Goal: Task Accomplishment & Management: Use online tool/utility

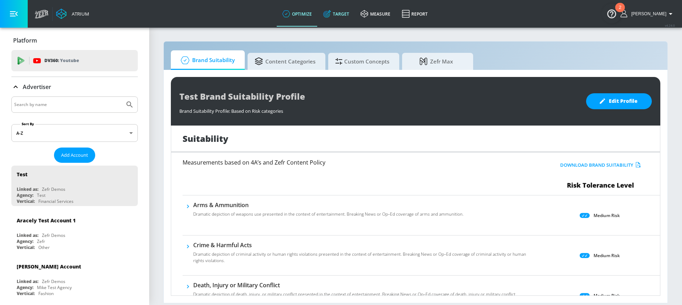
click at [343, 11] on link "Target" at bounding box center [335, 14] width 37 height 26
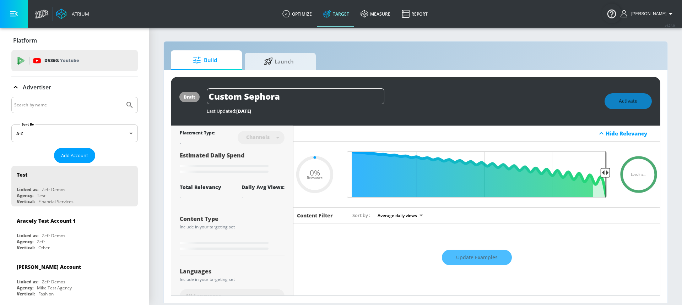
type input "0.05"
click at [74, 103] on input "Search by name" at bounding box center [68, 104] width 108 height 9
type input "boston pizza"
click at [122, 97] on button "Submit Search" at bounding box center [130, 105] width 16 height 16
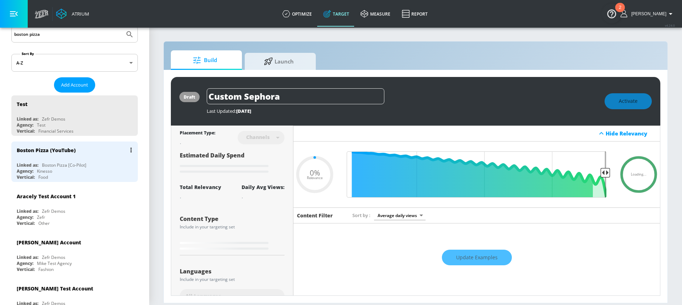
type input "0.6"
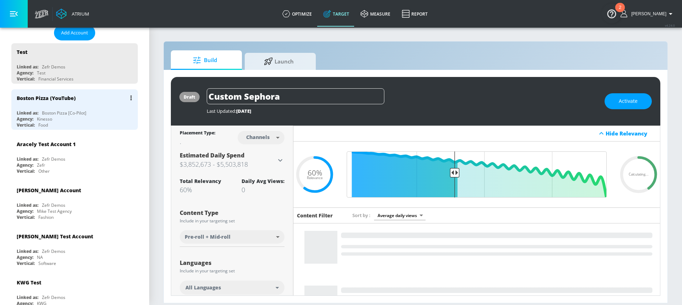
scroll to position [103, 0]
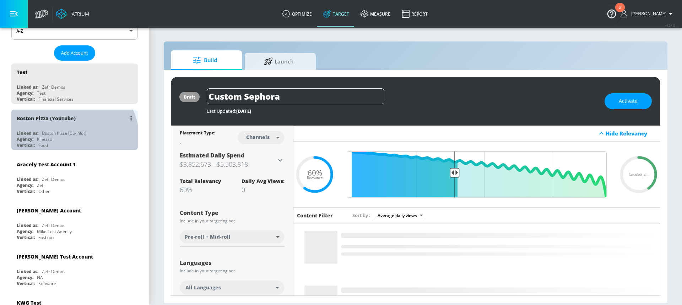
click at [64, 141] on div "Agency: Kinesso" at bounding box center [76, 139] width 119 height 6
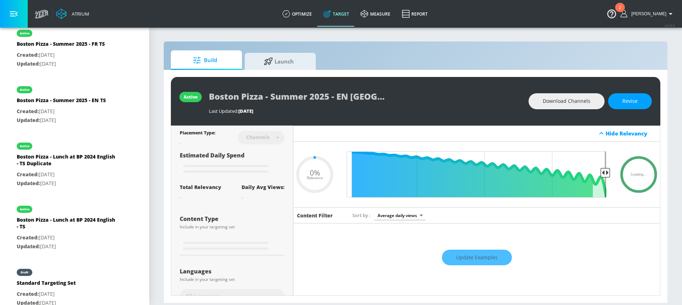
scroll to position [340, 0]
type input "0.93"
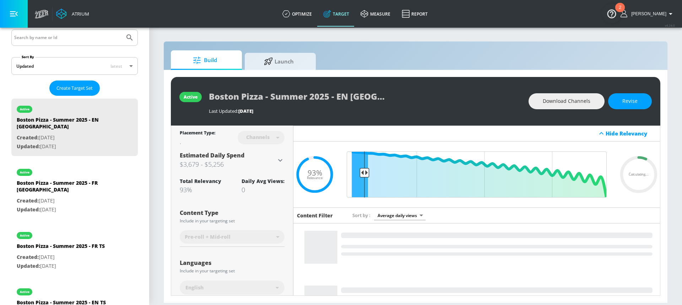
scroll to position [138, 0]
click at [85, 91] on span "Create Target Set" at bounding box center [74, 88] width 36 height 8
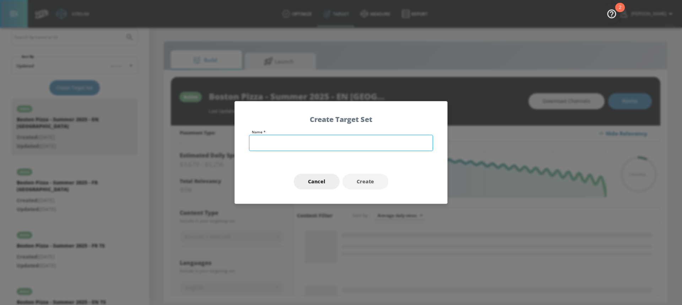
click at [289, 141] on input "text" at bounding box center [341, 143] width 184 height 16
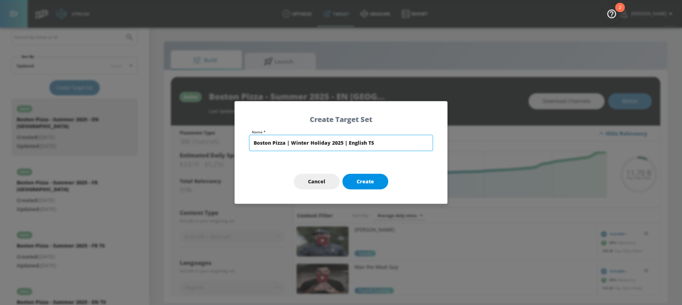
type input "Boston Pizza | Winter Holiday 2025 | English TS"
click at [363, 182] on span "Create" at bounding box center [365, 182] width 17 height 9
type input "Boston Pizza | Winter Holiday 2025 | English TS"
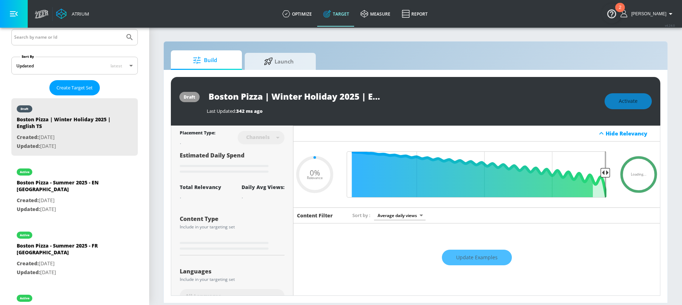
type input "0.6"
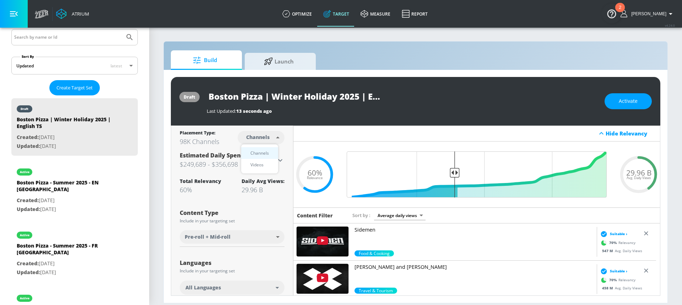
click at [254, 138] on body "Atrium optimize Target measure Report optimize Target measure Report v 4.24.0 […" at bounding box center [341, 152] width 682 height 305
click at [260, 163] on div "Videos" at bounding box center [257, 164] width 20 height 7
type input "videos"
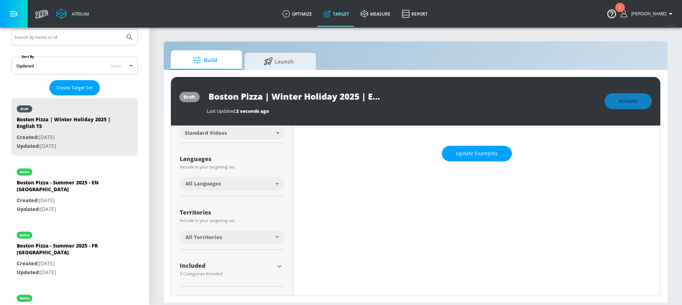
scroll to position [105, 0]
click at [223, 182] on div "All Languages" at bounding box center [230, 183] width 90 height 7
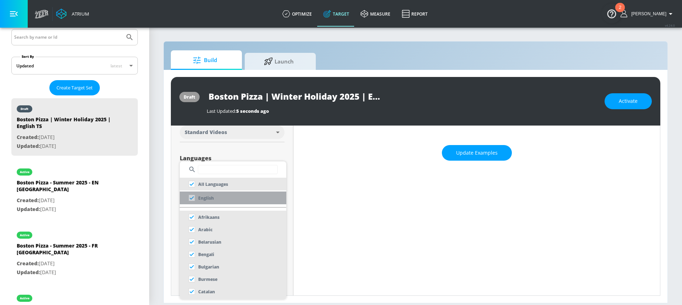
click at [212, 200] on p "English" at bounding box center [206, 198] width 16 height 7
checkbox input "false"
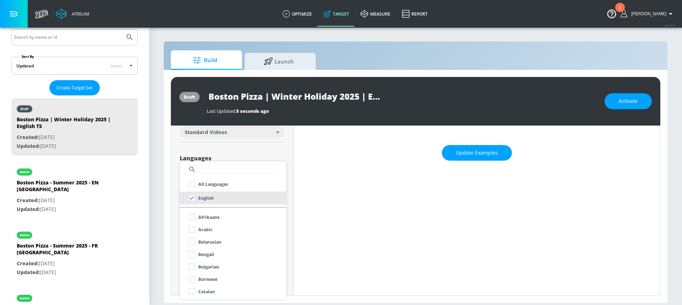
click at [195, 150] on div at bounding box center [341, 152] width 682 height 305
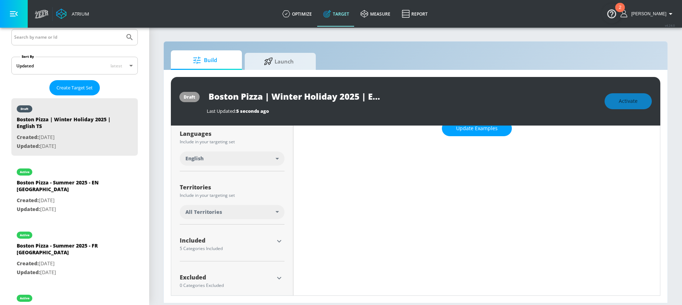
scroll to position [138, 0]
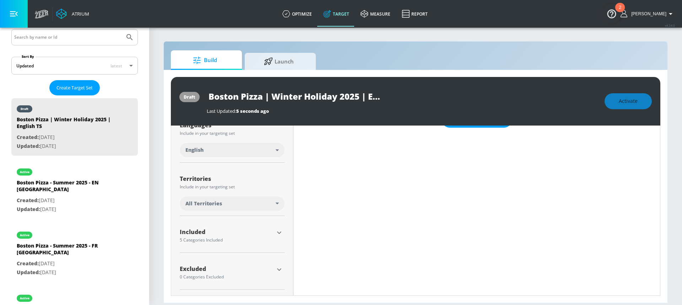
click at [226, 202] on div "All Territories" at bounding box center [230, 203] width 90 height 7
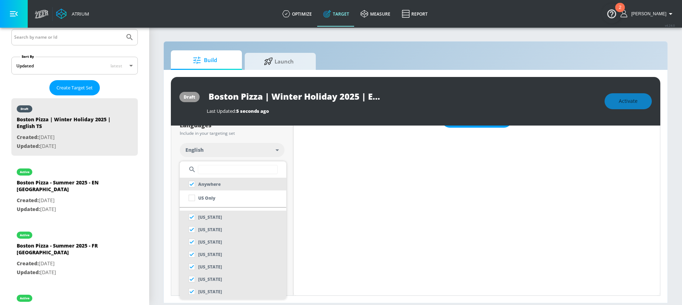
click at [215, 170] on input "text" at bounding box center [238, 169] width 80 height 9
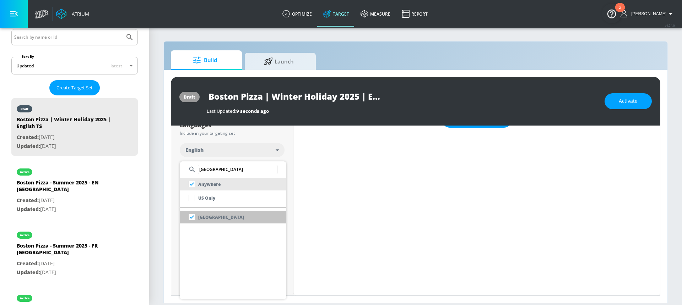
type input "[GEOGRAPHIC_DATA]"
click at [223, 223] on li "[GEOGRAPHIC_DATA]" at bounding box center [233, 217] width 107 height 13
checkbox input "false"
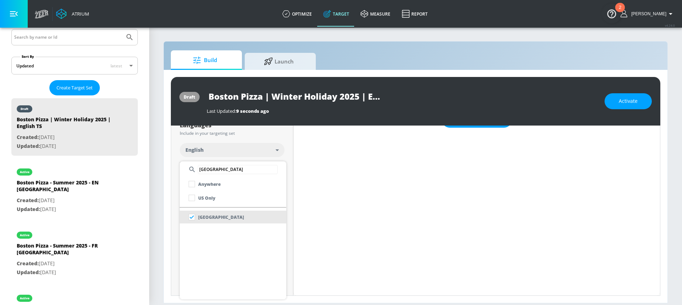
click at [282, 151] on div at bounding box center [341, 152] width 682 height 305
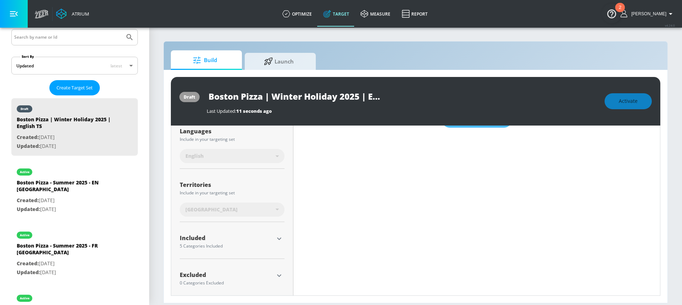
scroll to position [144, 0]
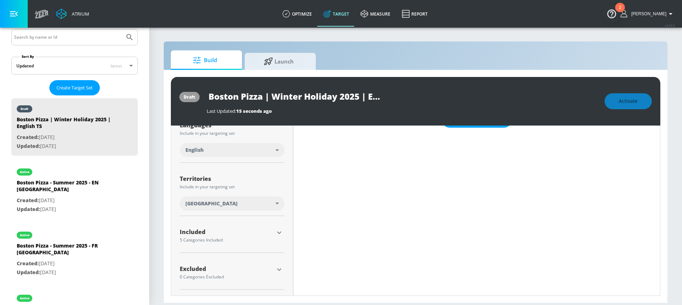
click at [279, 233] on icon "button" at bounding box center [279, 233] width 9 height 9
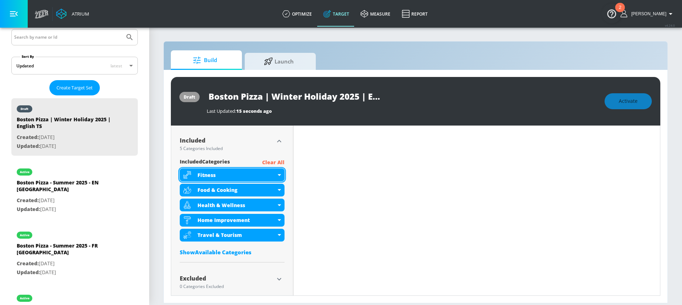
scroll to position [239, 0]
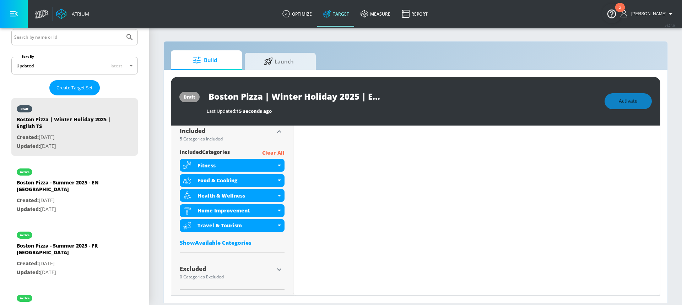
click at [232, 242] on div "Show Available Categories" at bounding box center [232, 242] width 105 height 7
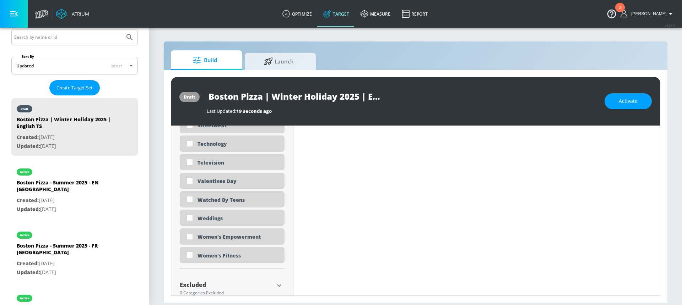
scroll to position [2176, 0]
